Goal: Information Seeking & Learning: Learn about a topic

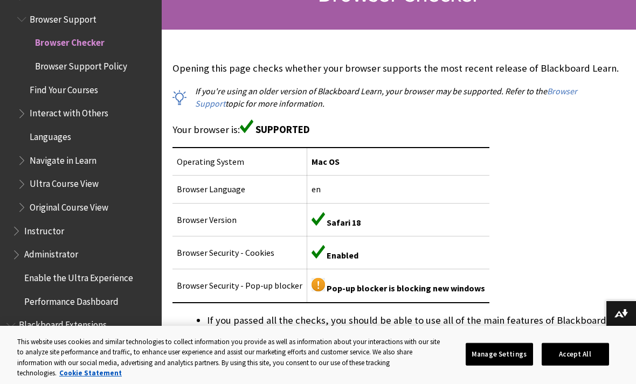
scroll to position [197, 0]
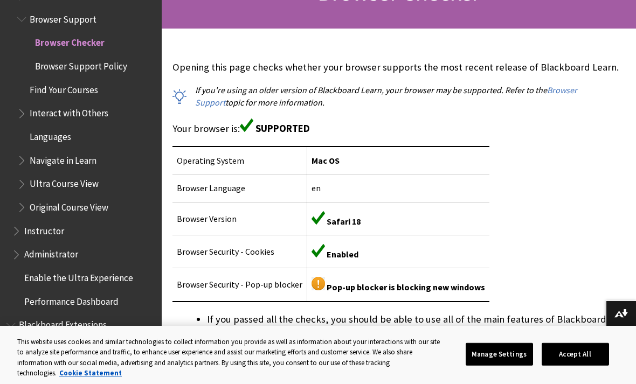
click at [616, 152] on div "Opening this page checks whether your browser supports the most recent release …" at bounding box center [398, 273] width 453 height 427
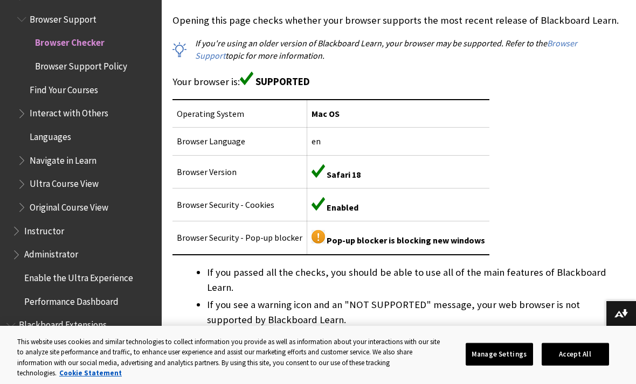
scroll to position [245, 0]
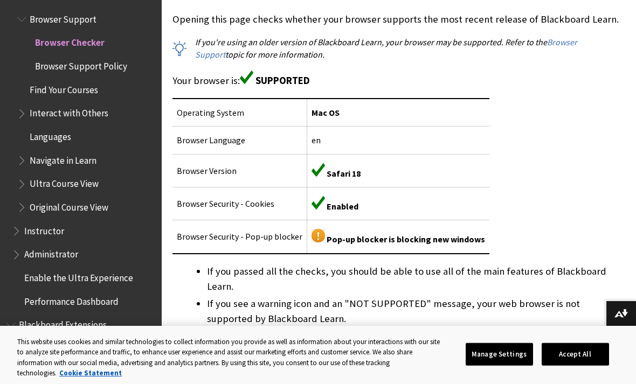
click at [473, 243] on span "Pop-up blocker is blocking new windows" at bounding box center [406, 239] width 158 height 11
click at [320, 229] on img at bounding box center [318, 235] width 13 height 13
click at [320, 235] on img at bounding box center [318, 235] width 13 height 13
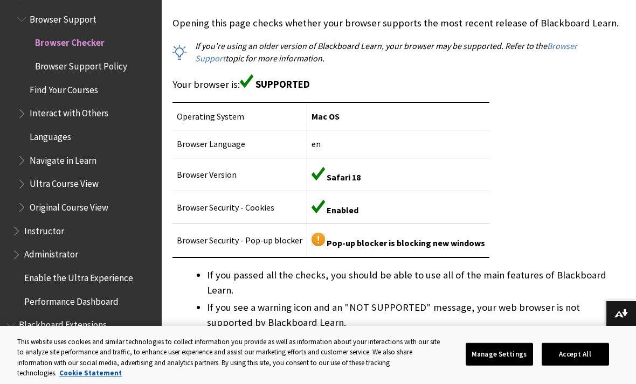
scroll to position [240, 0]
click at [312, 241] on img at bounding box center [318, 239] width 13 height 13
click at [318, 238] on img at bounding box center [318, 239] width 13 height 13
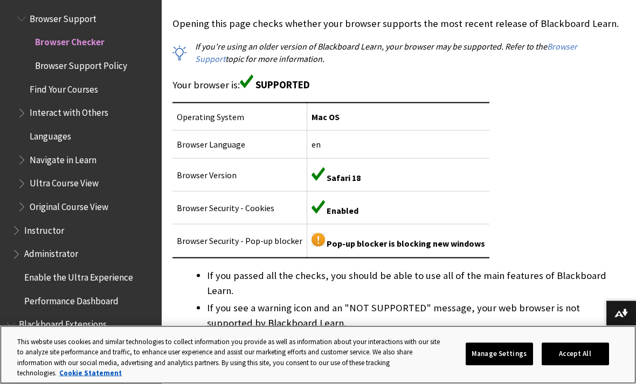
click at [592, 366] on button "Accept All" at bounding box center [575, 354] width 67 height 23
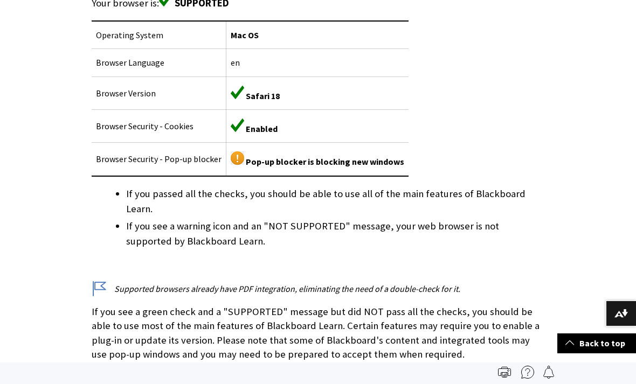
scroll to position [321, 0]
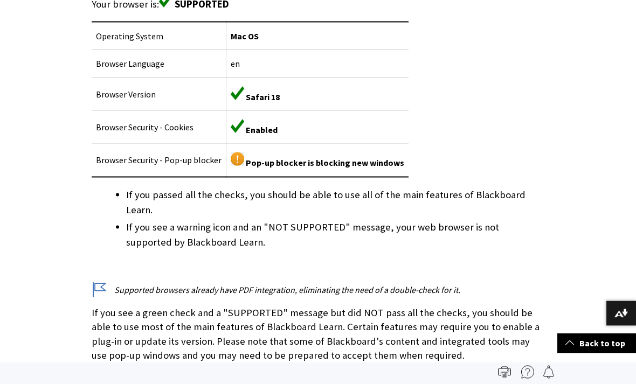
click at [231, 157] on img at bounding box center [237, 159] width 13 height 13
click at [239, 155] on img at bounding box center [237, 159] width 13 height 13
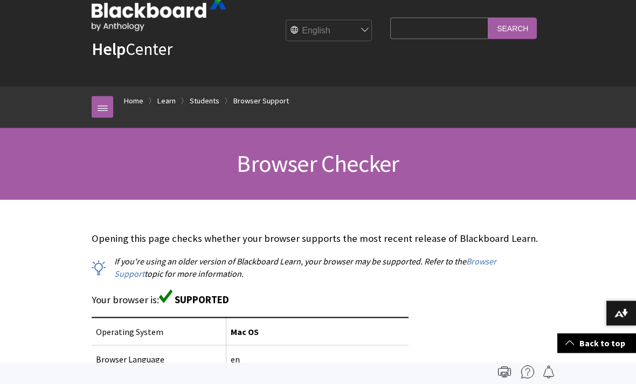
scroll to position [0, 0]
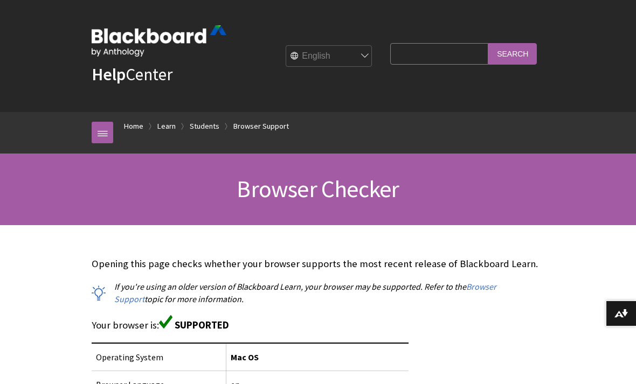
click at [115, 140] on ol "Home Learn Students Browser Support" at bounding box center [328, 128] width 431 height 32
click at [111, 136] on link at bounding box center [103, 133] width 22 height 22
click at [105, 141] on link at bounding box center [103, 133] width 22 height 22
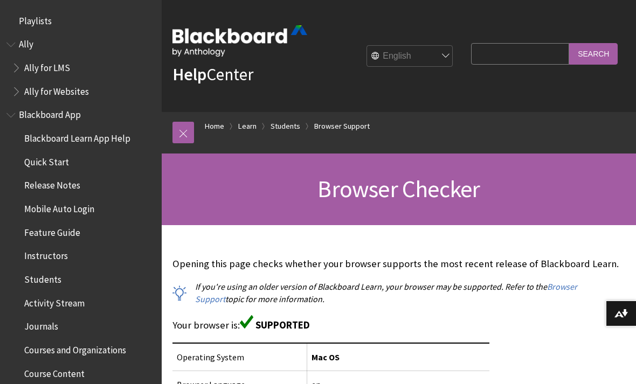
scroll to position [0, 0]
click at [540, 53] on input "Search Query" at bounding box center [520, 53] width 98 height 21
type input "Compatibility test"
click at [594, 53] on input "Search" at bounding box center [593, 53] width 49 height 21
click at [591, 52] on input "Search" at bounding box center [593, 53] width 49 height 21
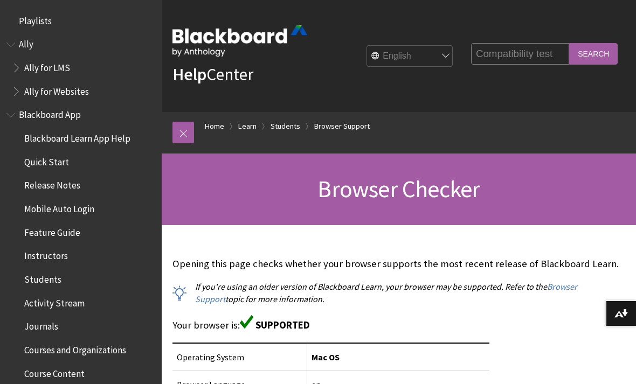
click at [603, 57] on input "Search" at bounding box center [593, 53] width 49 height 21
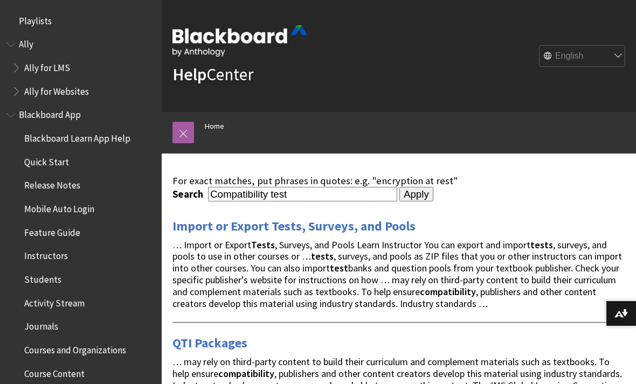
click at [552, 201] on form "Search Compatibility test Apply" at bounding box center [398, 194] width 453 height 15
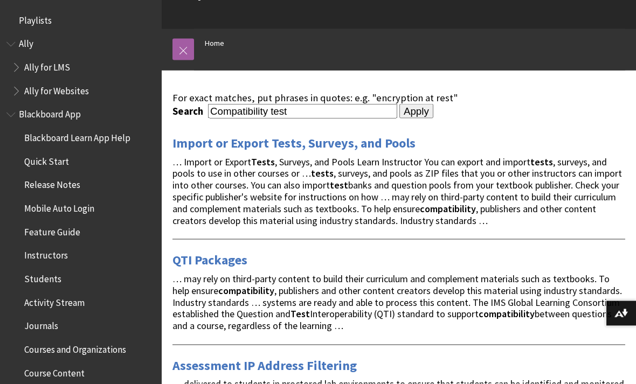
scroll to position [84, 0]
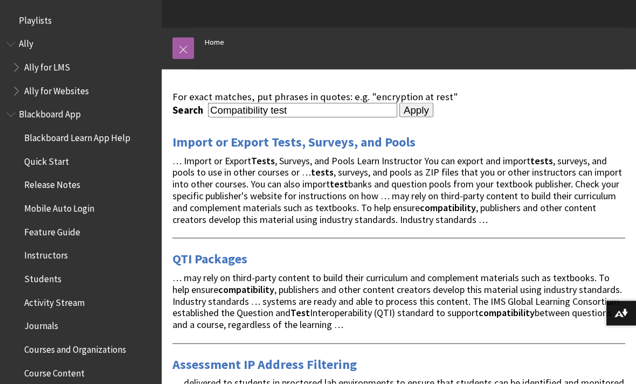
click at [10, 39] on span "Book outline for Anthology Ally Help" at bounding box center [11, 42] width 11 height 13
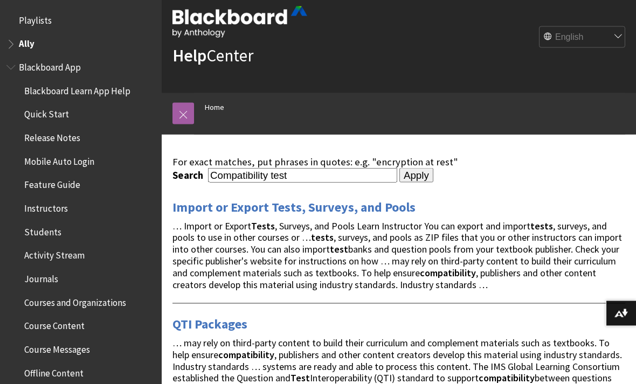
scroll to position [9, 0]
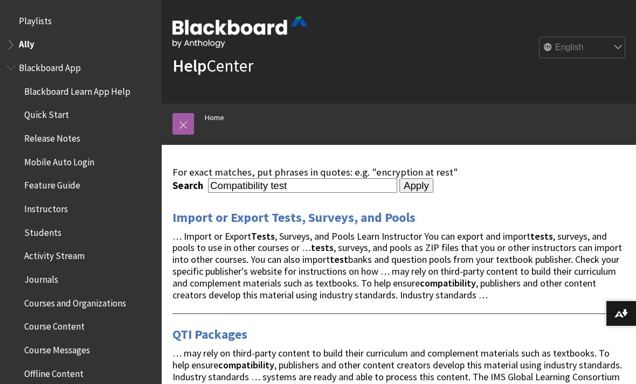
click at [28, 23] on span "Playlists" at bounding box center [35, 19] width 33 height 15
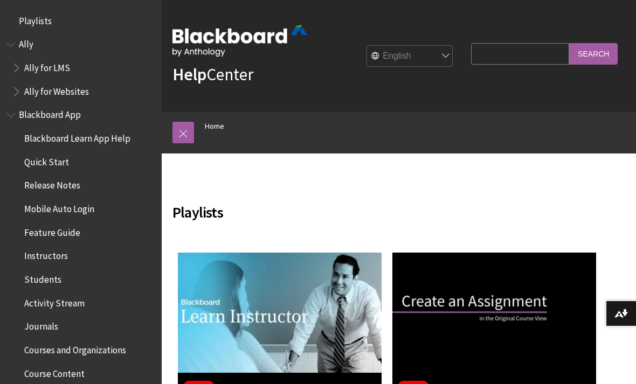
click at [15, 49] on span "Book outline for Anthology Ally Help" at bounding box center [11, 42] width 11 height 13
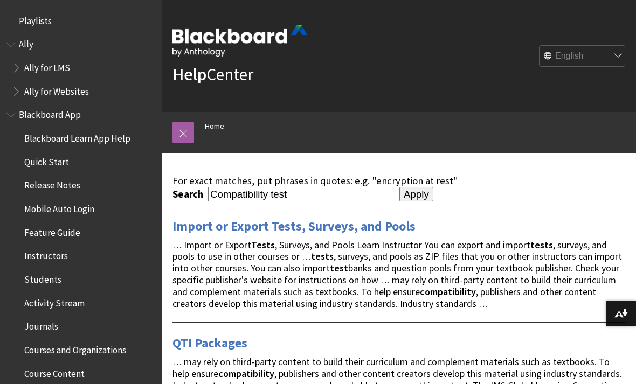
click at [566, 133] on ol "Home" at bounding box center [409, 128] width 431 height 32
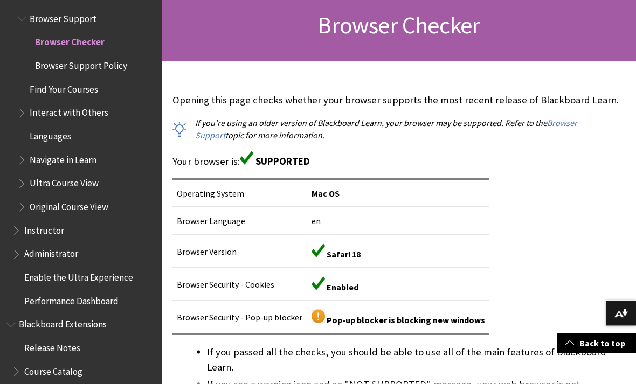
scroll to position [171, 0]
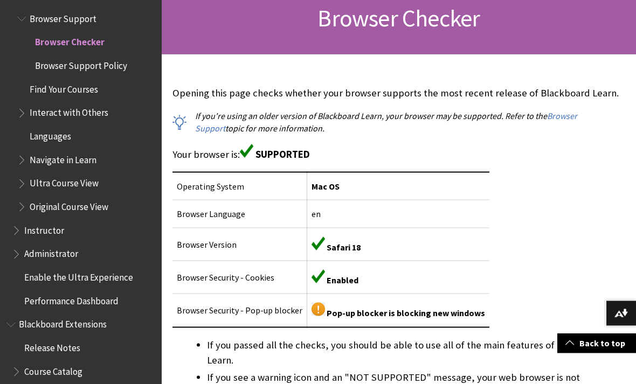
click at [577, 118] on link "Browser Support" at bounding box center [386, 122] width 382 height 23
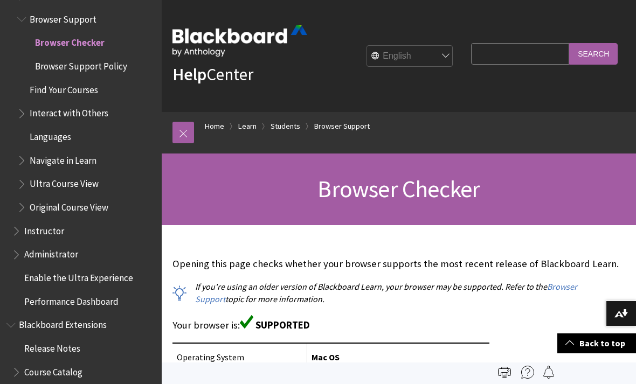
scroll to position [206, 0]
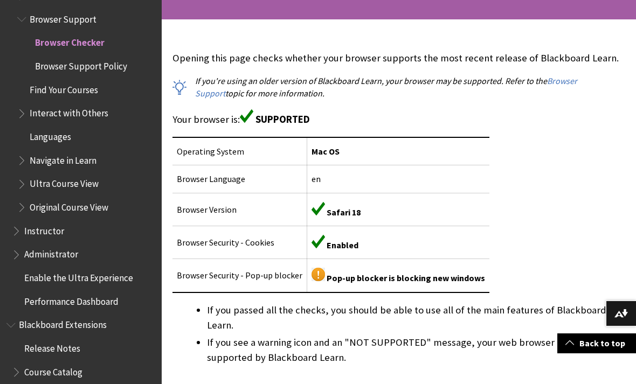
click at [312, 270] on img at bounding box center [318, 274] width 13 height 13
click at [312, 273] on img at bounding box center [318, 274] width 13 height 13
click at [312, 278] on img at bounding box center [318, 274] width 13 height 13
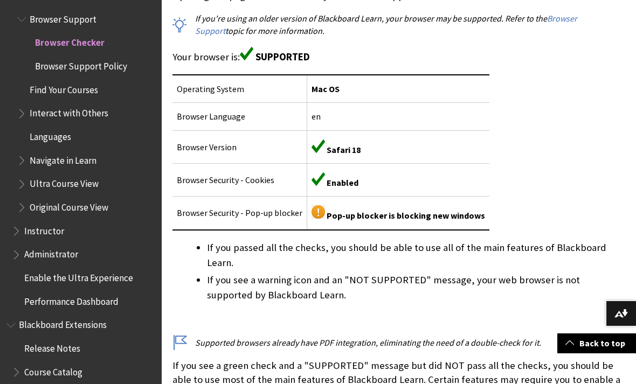
scroll to position [269, 0]
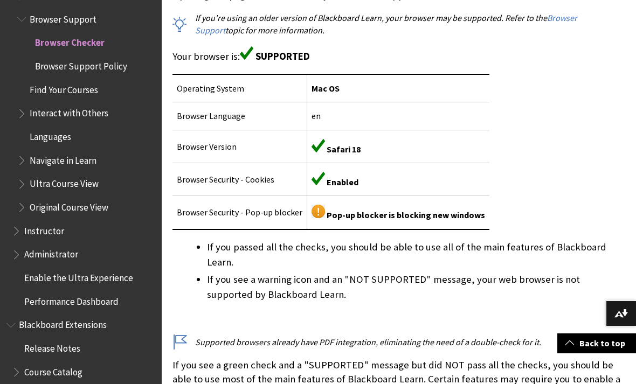
click at [314, 211] on img at bounding box center [318, 211] width 13 height 13
click at [320, 206] on img at bounding box center [318, 211] width 13 height 13
click at [320, 205] on img at bounding box center [318, 211] width 13 height 13
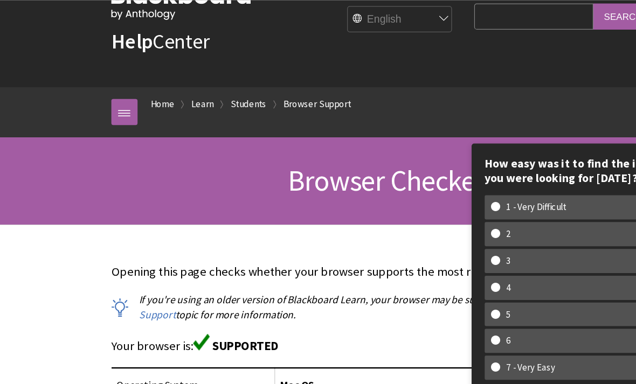
scroll to position [0, 0]
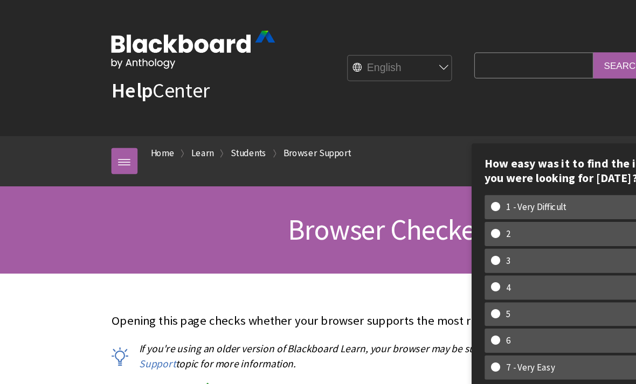
click at [105, 138] on link at bounding box center [103, 133] width 22 height 22
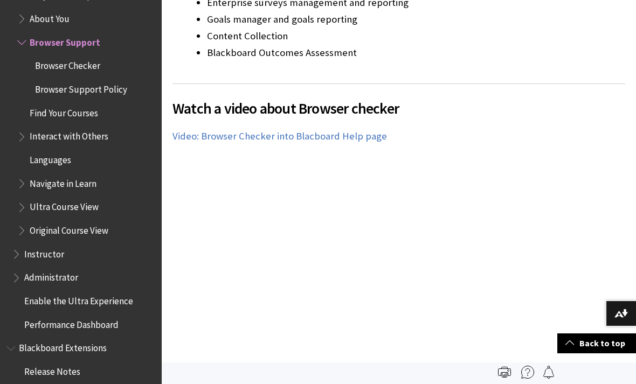
scroll to position [798, 0]
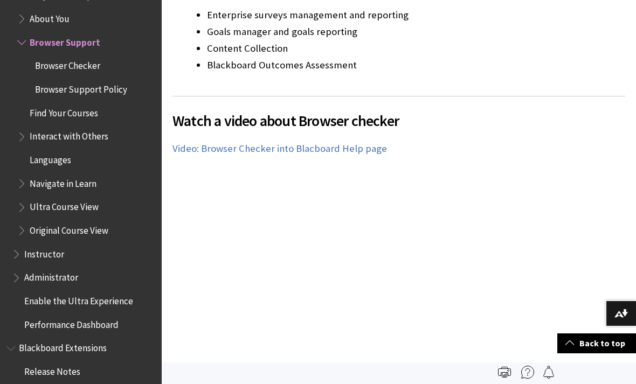
click at [327, 145] on link "Video: Browser Checker into Blacboard Help page" at bounding box center [279, 148] width 215 height 13
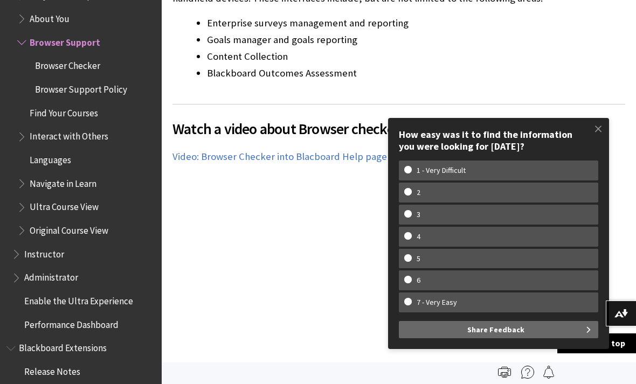
scroll to position [789, 0]
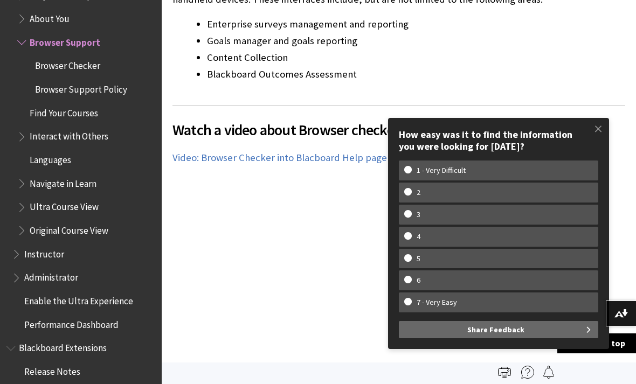
click at [599, 125] on span at bounding box center [598, 129] width 23 height 23
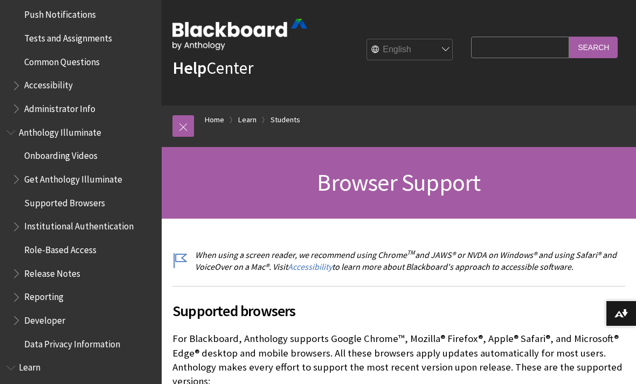
scroll to position [569, 0]
